Goal: Task Accomplishment & Management: Manage account settings

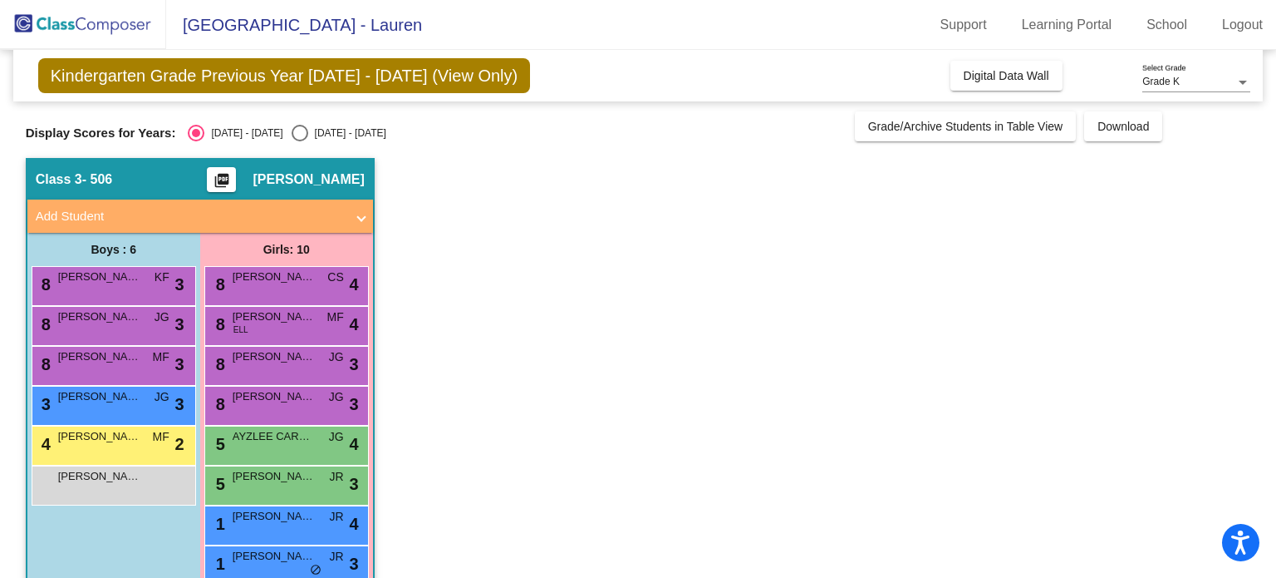
scroll to position [113, 0]
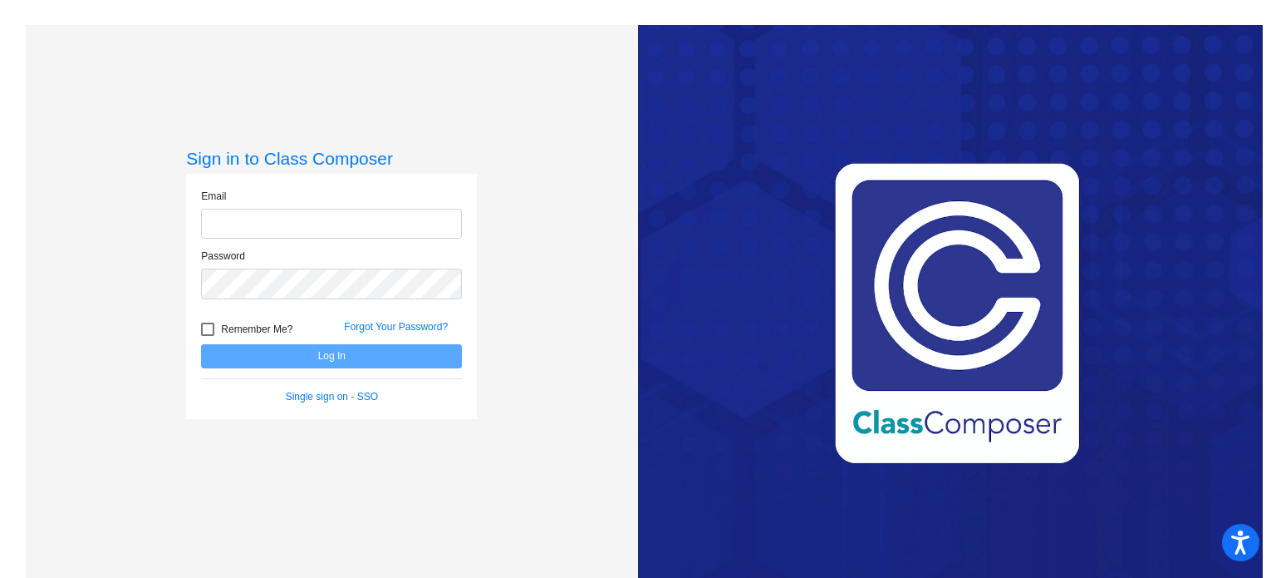
type input "[EMAIL_ADDRESS][DOMAIN_NAME]"
click at [332, 352] on button "Log In" at bounding box center [331, 356] width 261 height 24
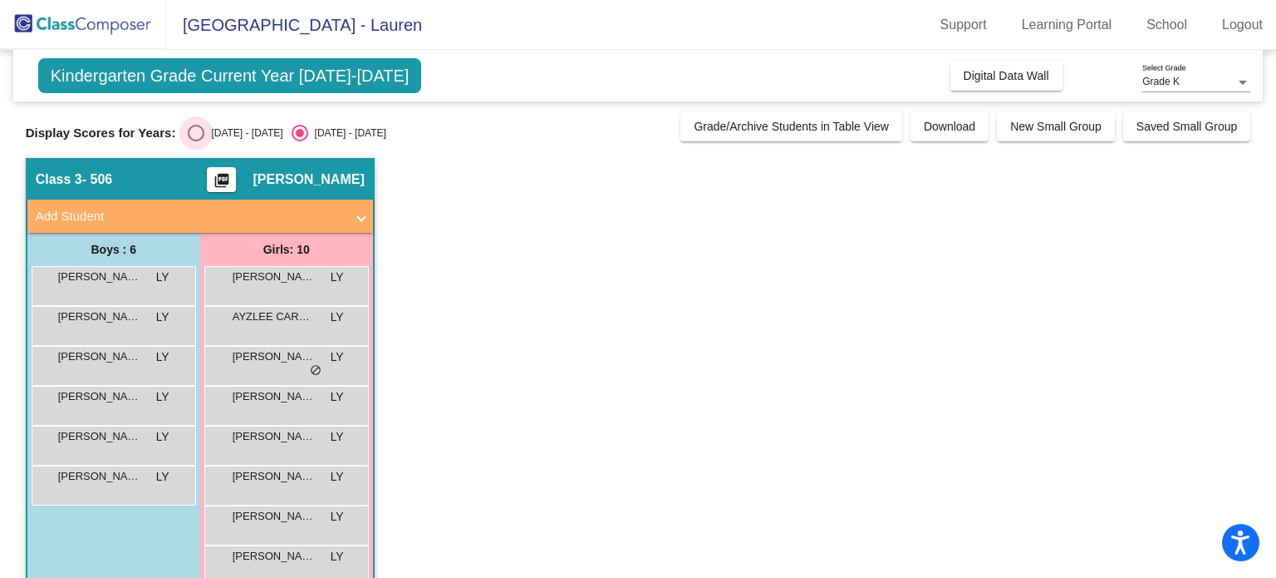
click at [190, 131] on div "Select an option" at bounding box center [196, 133] width 17 height 17
click at [195, 141] on input "2024 - 2025" at bounding box center [195, 141] width 1 height 1
radio input "true"
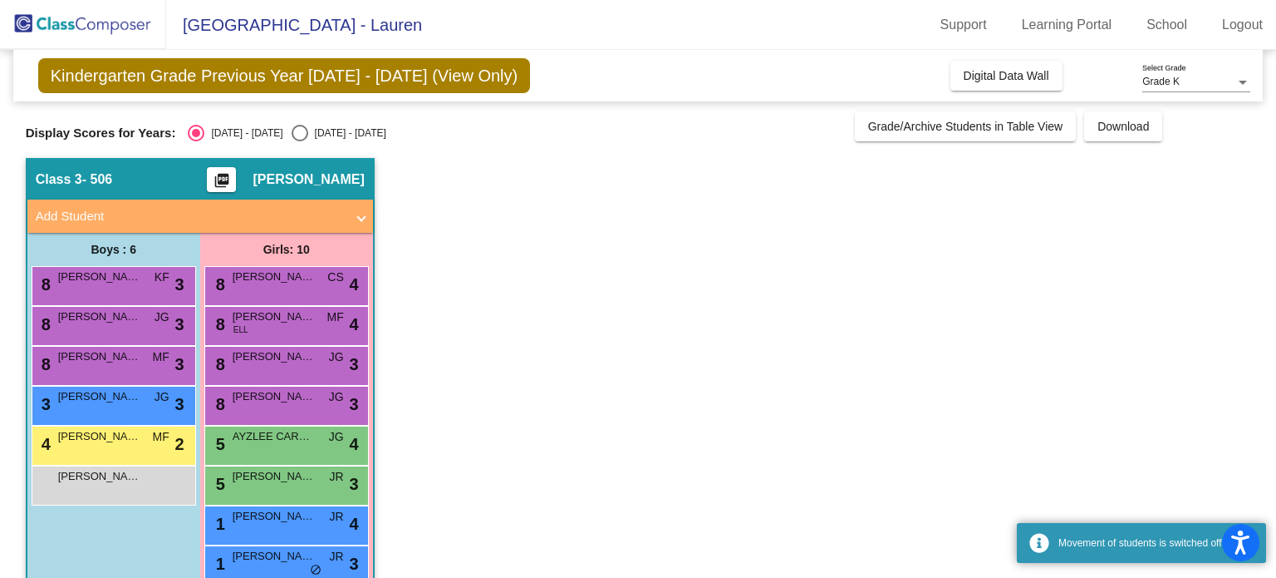
scroll to position [113, 0]
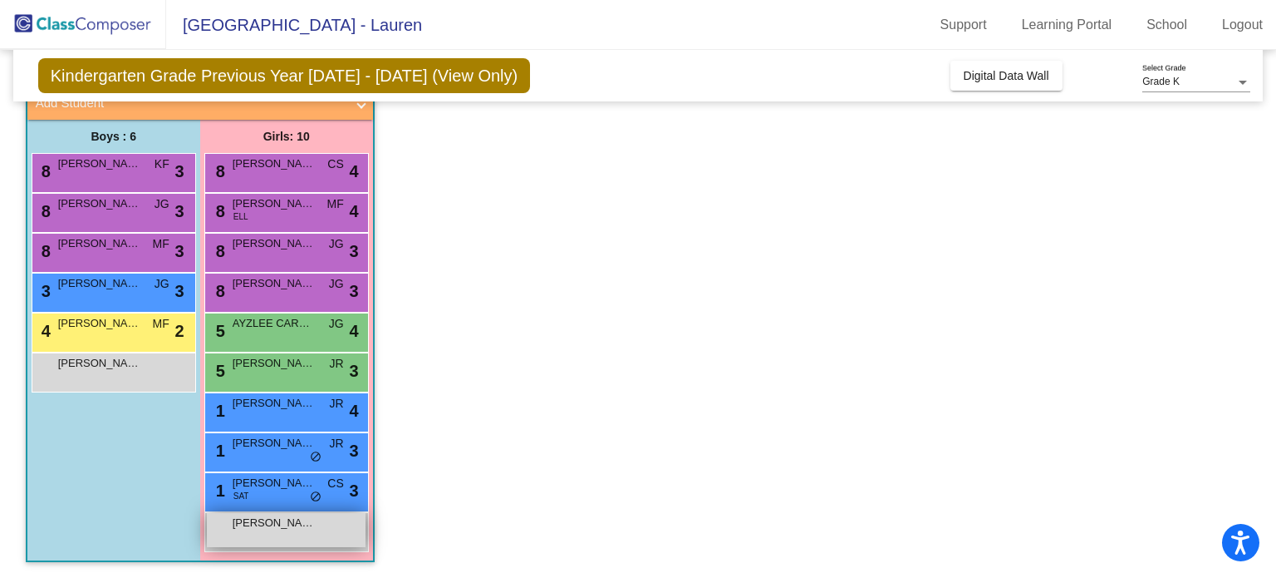
click at [284, 530] on div "Jenna Rodriguez lock do_not_disturb_alt" at bounding box center [286, 530] width 159 height 34
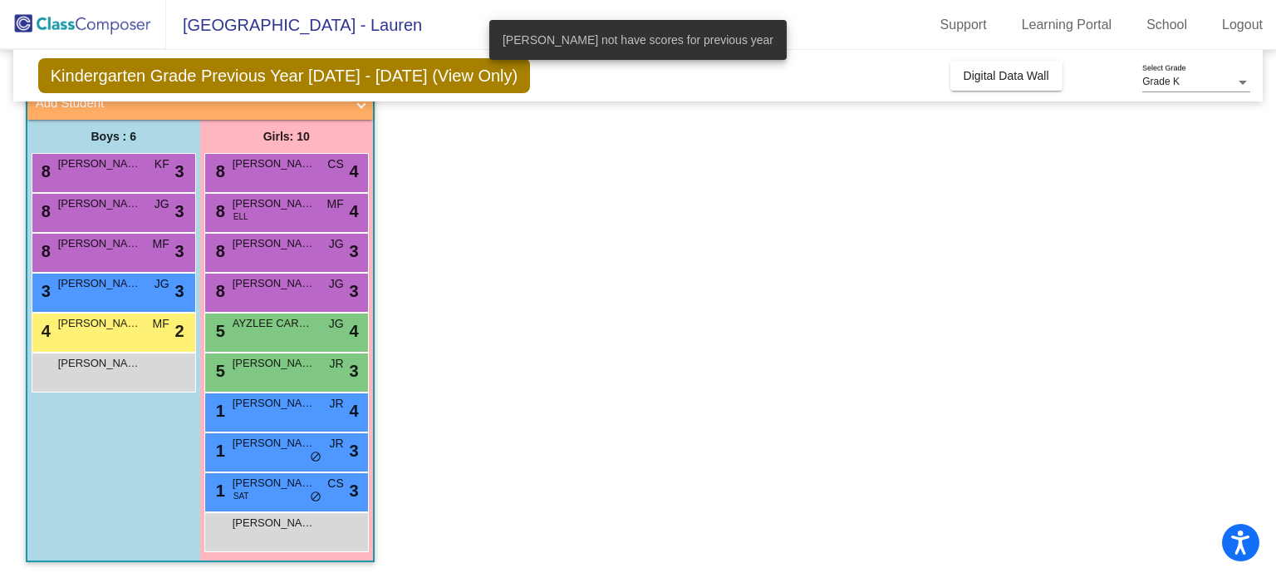
click at [564, 416] on app-classroom "Class 3 - 506 picture_as_pdf Lauren Yantis Add Student First Name Last Name Stu…" at bounding box center [639, 312] width 1226 height 534
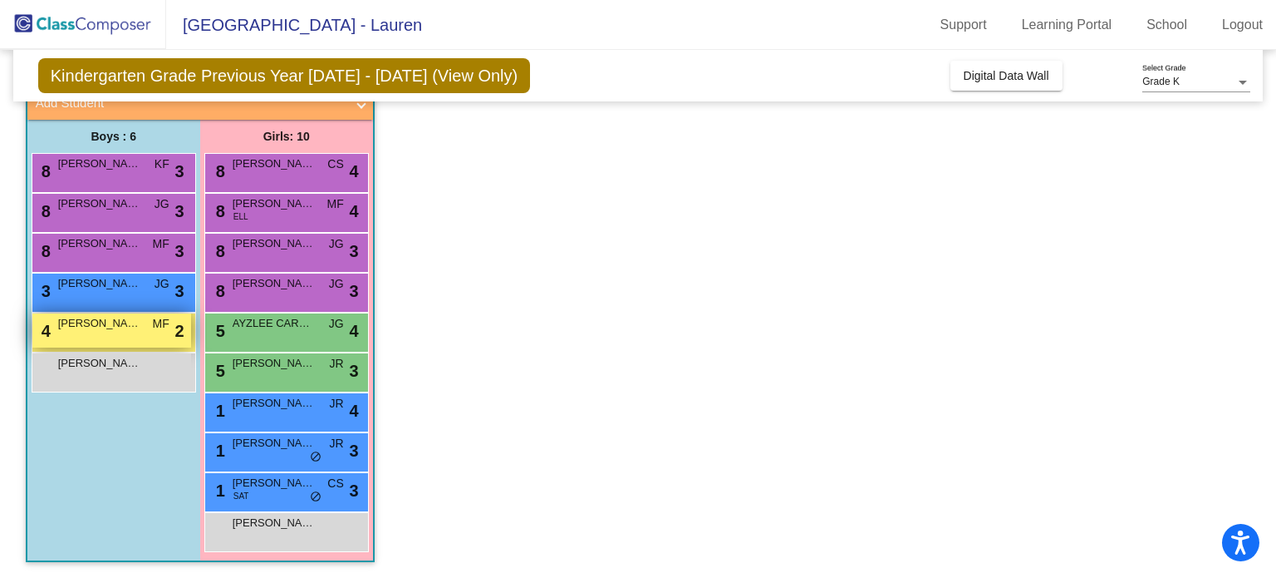
click at [86, 341] on div "4 CODY ARDOIN MF lock do_not_disturb_alt 2" at bounding box center [111, 330] width 159 height 34
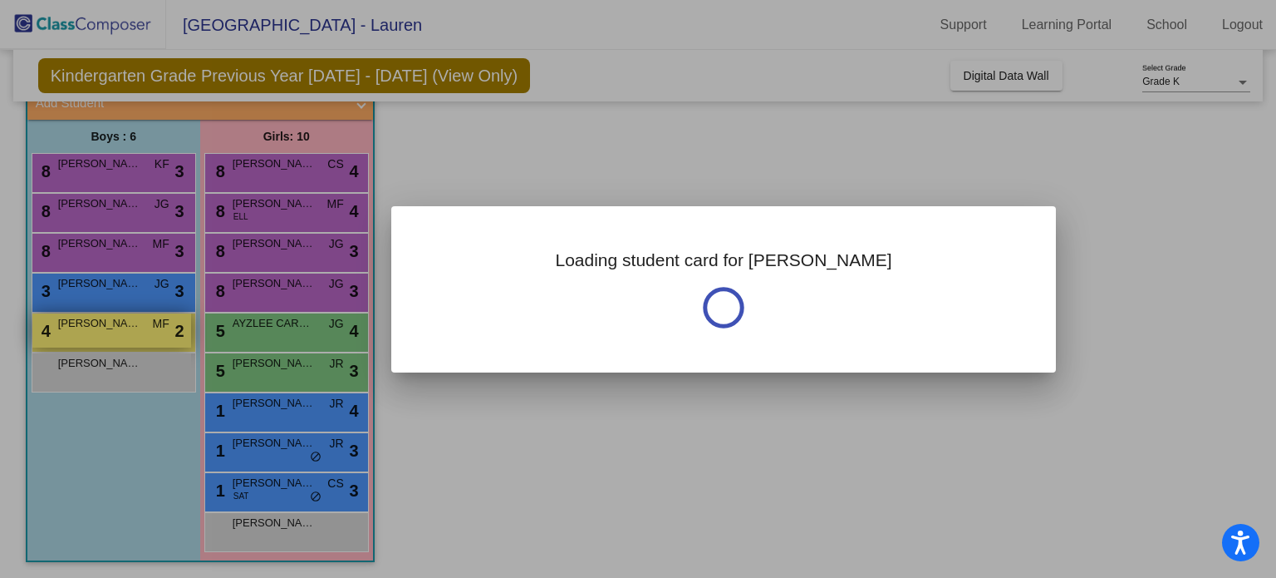
click at [86, 341] on div at bounding box center [638, 289] width 1276 height 578
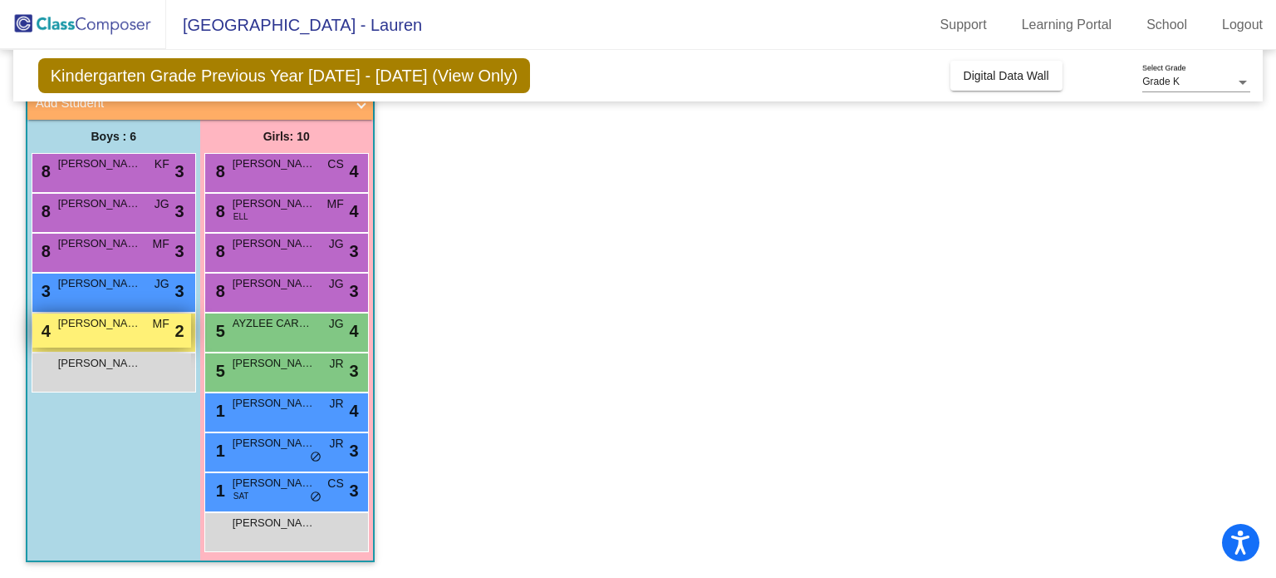
click at [101, 330] on span "CODY ARDOIN" at bounding box center [99, 323] width 83 height 17
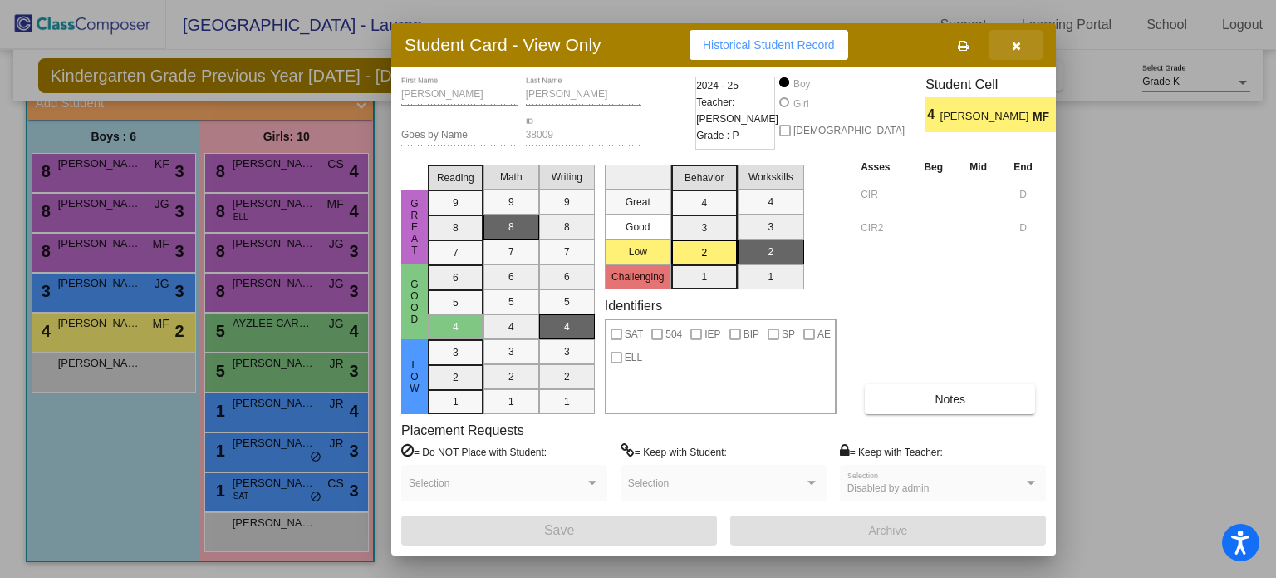
click at [1021, 38] on span "button" at bounding box center [1016, 44] width 9 height 13
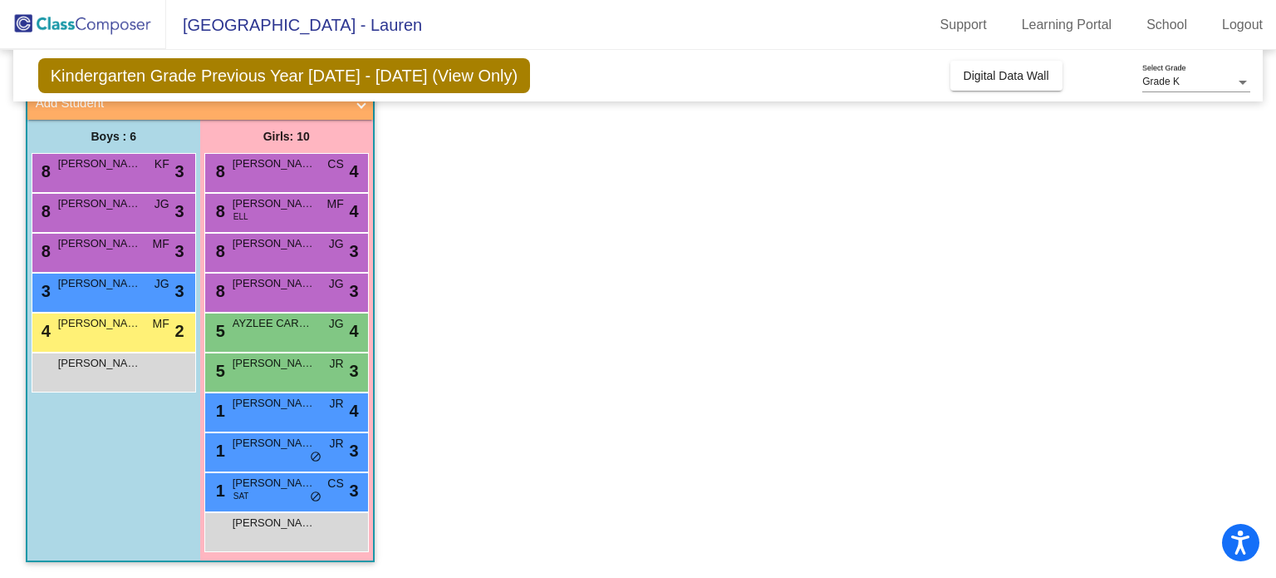
click at [483, 367] on app-classroom "Class 3 - 506 picture_as_pdf Lauren Yantis Add Student First Name Last Name Stu…" at bounding box center [639, 312] width 1226 height 534
